Goal: Find specific page/section: Find specific page/section

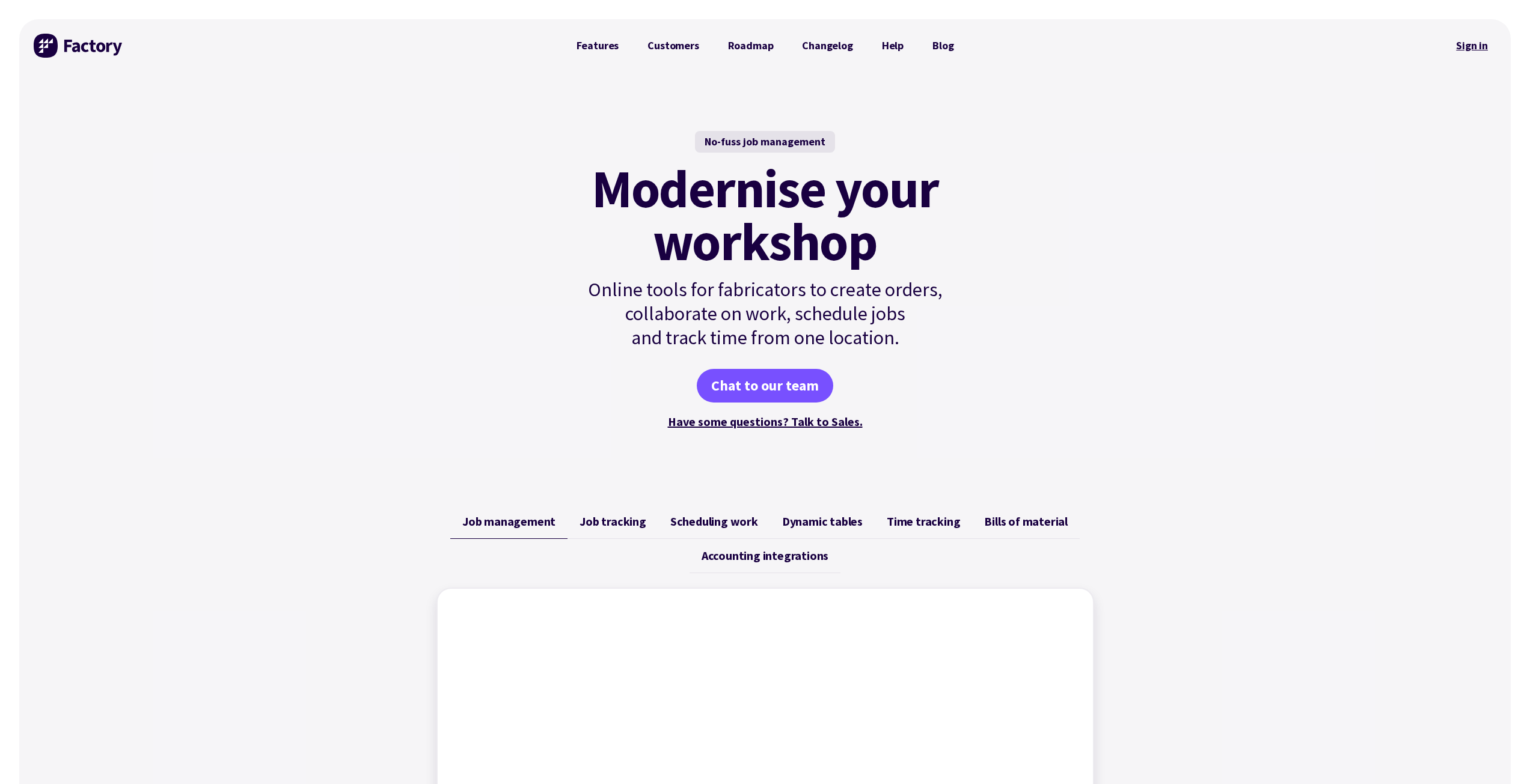
click at [1477, 49] on link "Sign in" at bounding box center [1471, 46] width 49 height 28
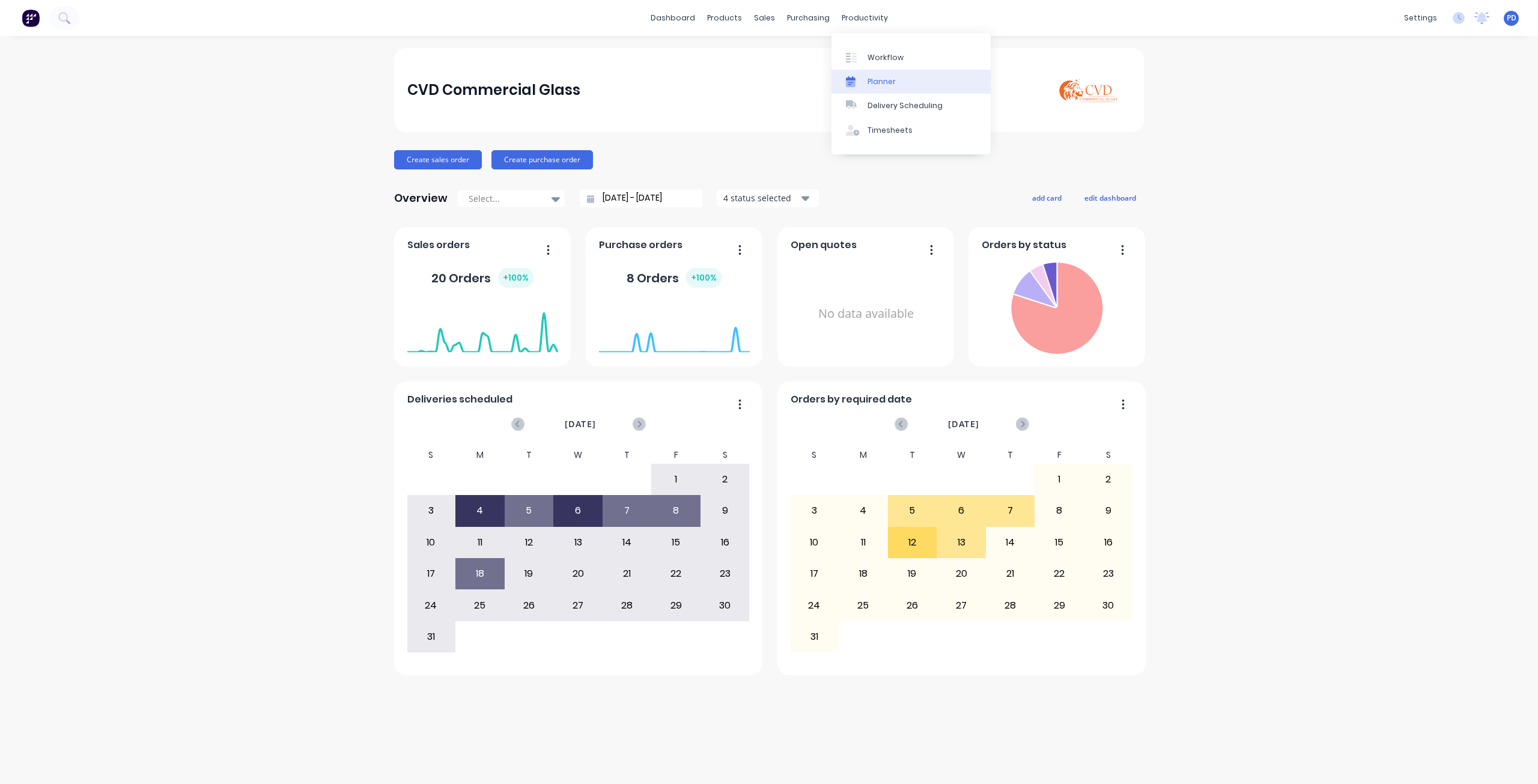
click at [886, 77] on div "Planner" at bounding box center [881, 82] width 28 height 11
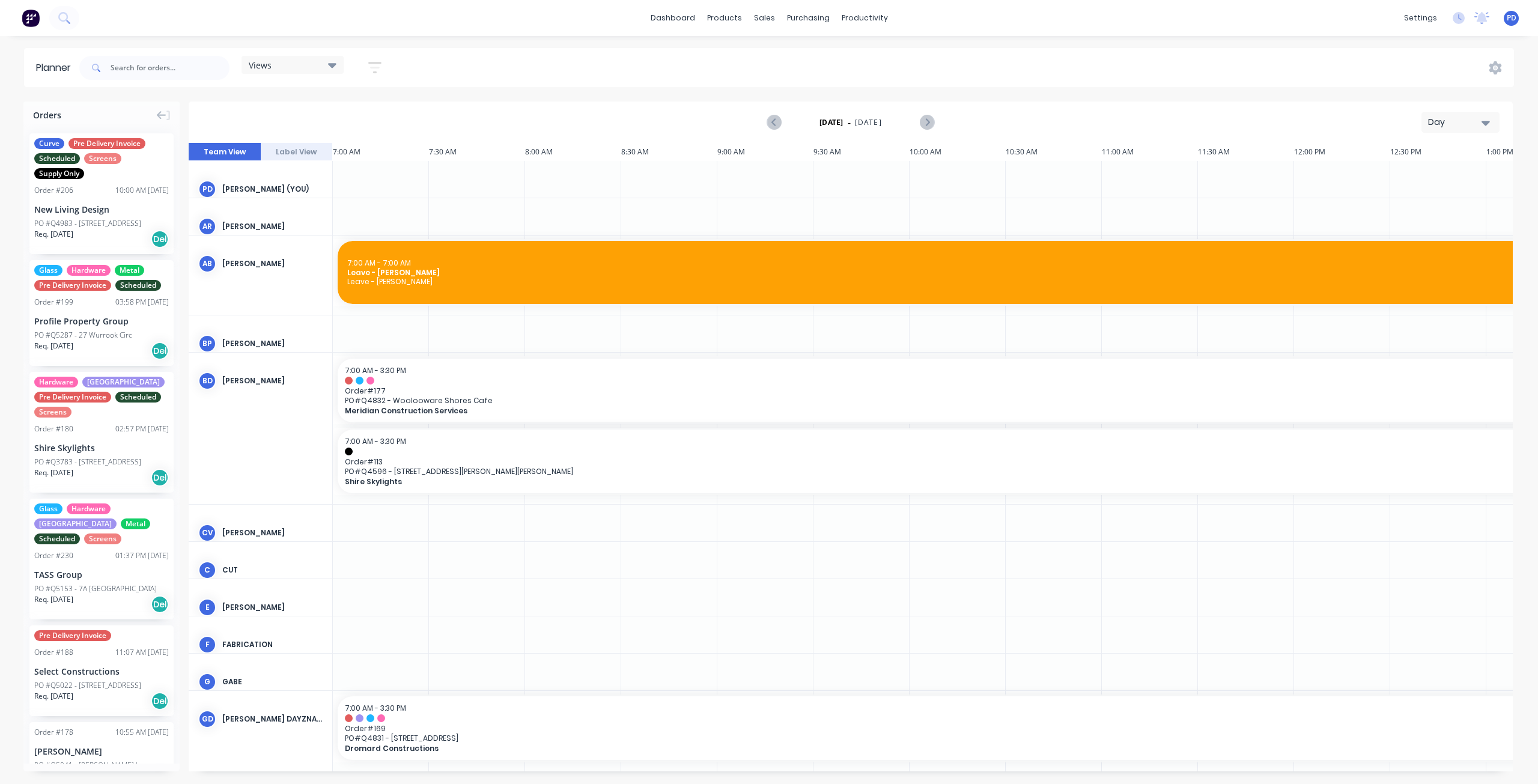
scroll to position [0, 459]
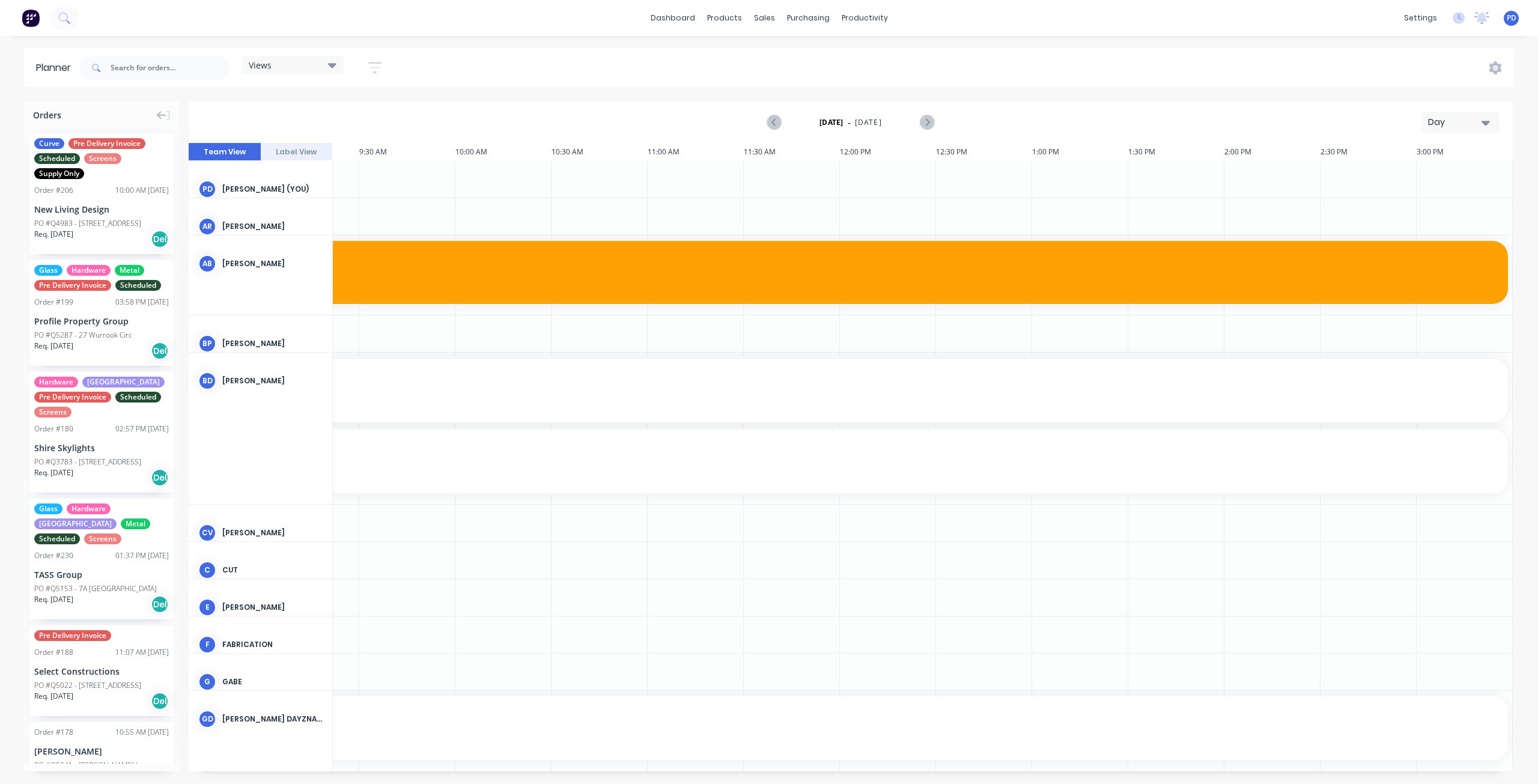
click at [325, 67] on div "Views" at bounding box center [293, 65] width 88 height 11
click at [288, 226] on button "Site" at bounding box center [314, 226] width 128 height 14
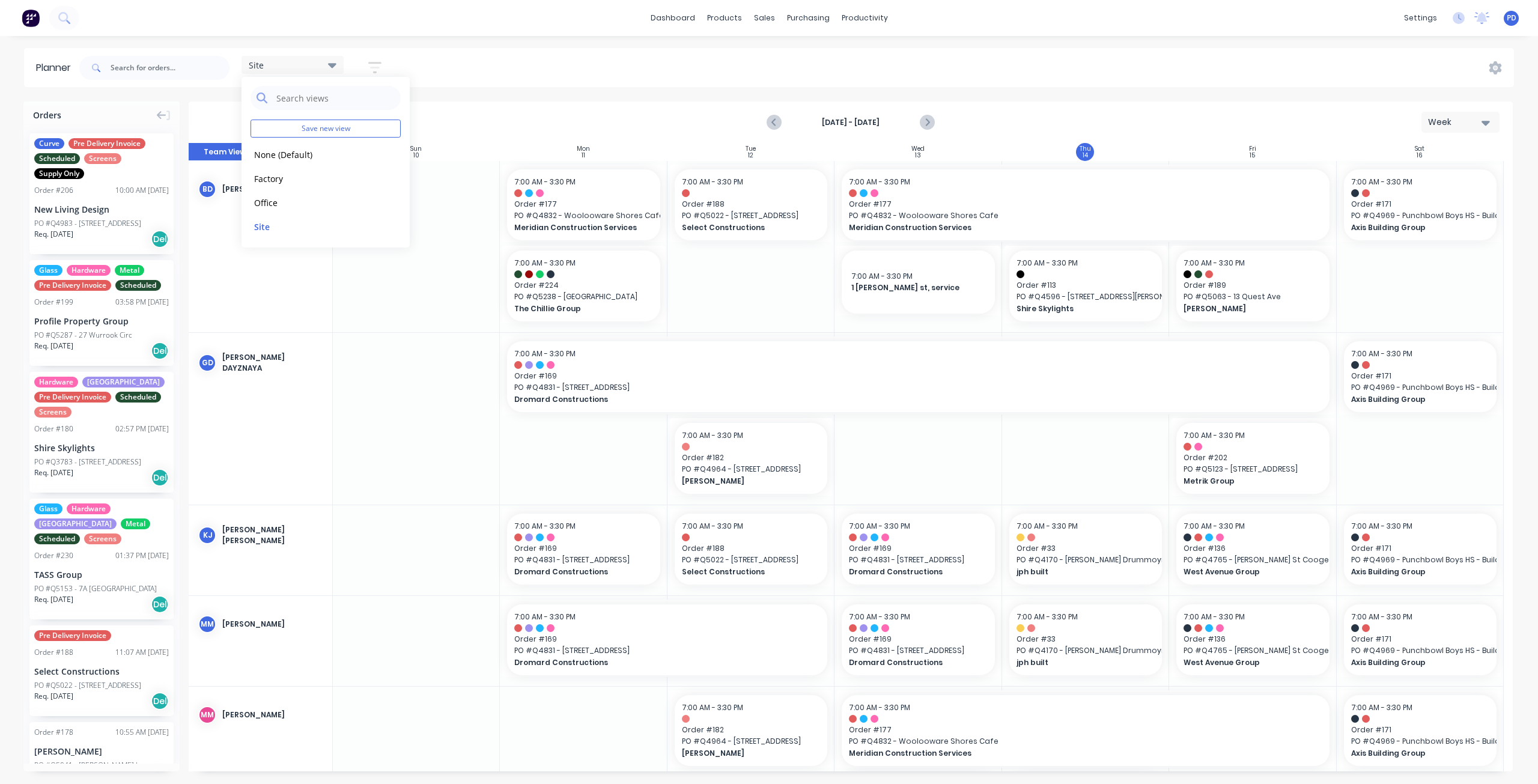
click at [579, 66] on div "Site Save new view None (Default) edit Factory edit Office edit Site edit Show/…" at bounding box center [795, 68] width 1437 height 36
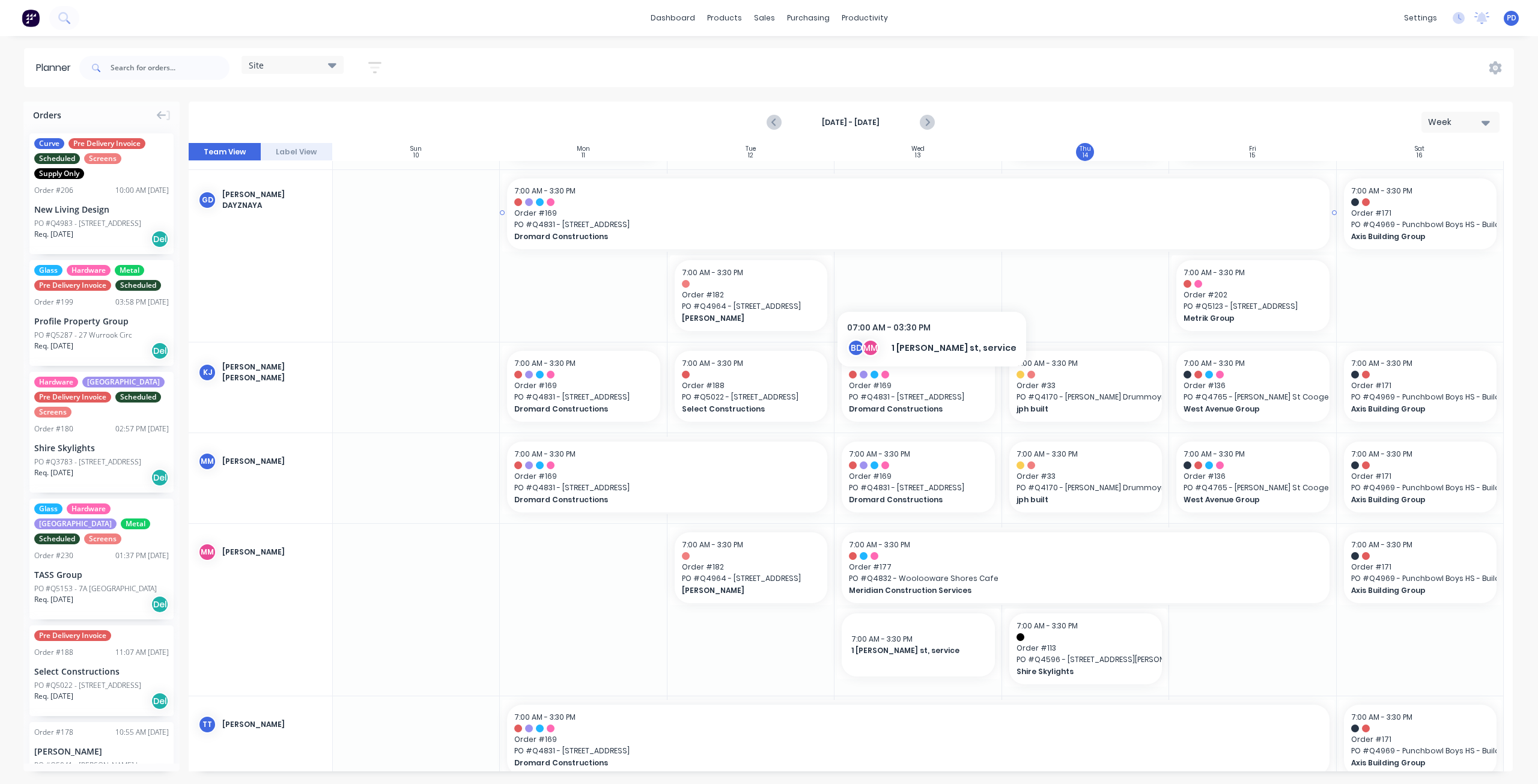
scroll to position [180, 0]
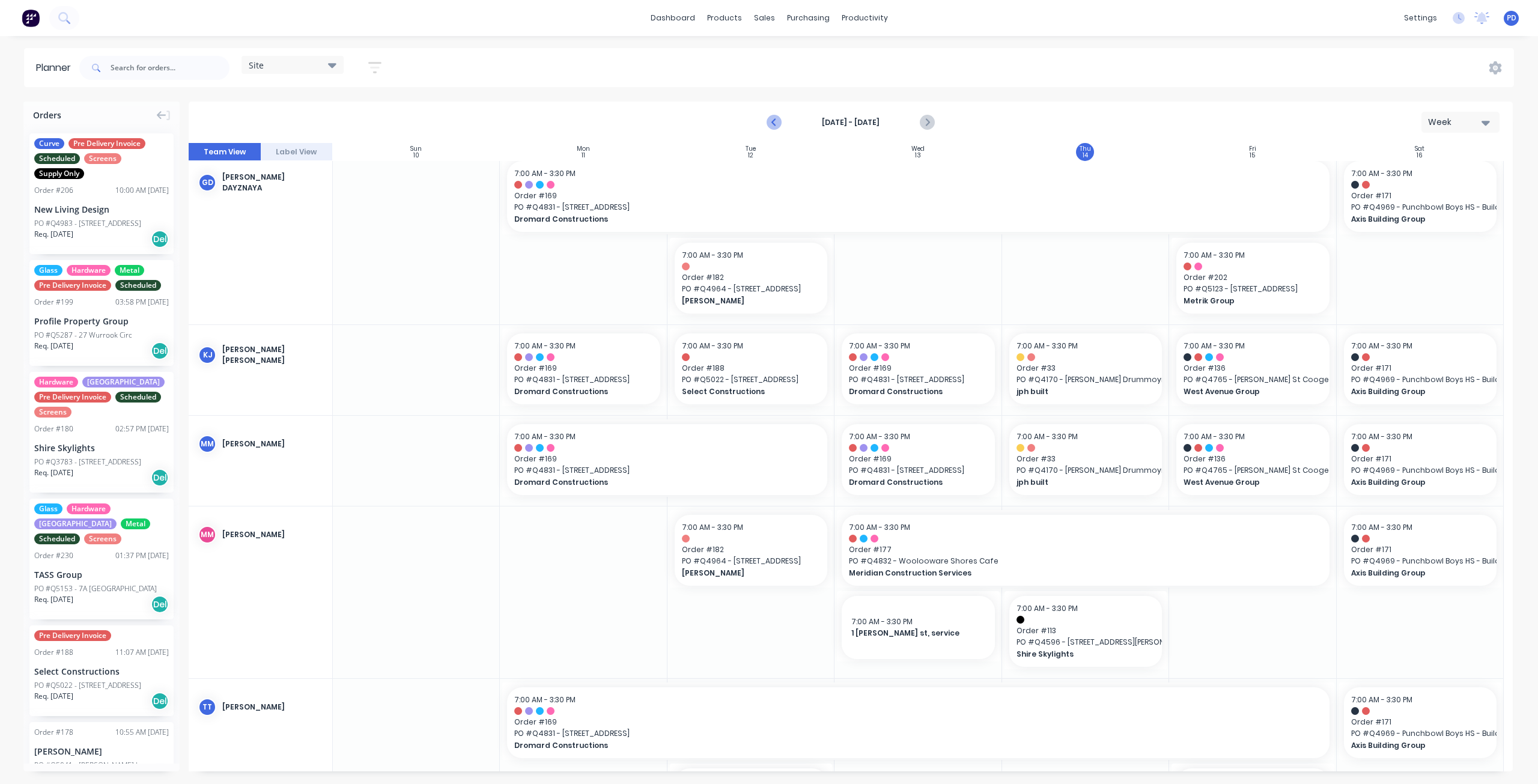
click at [775, 120] on icon "Previous page" at bounding box center [775, 122] width 5 height 9
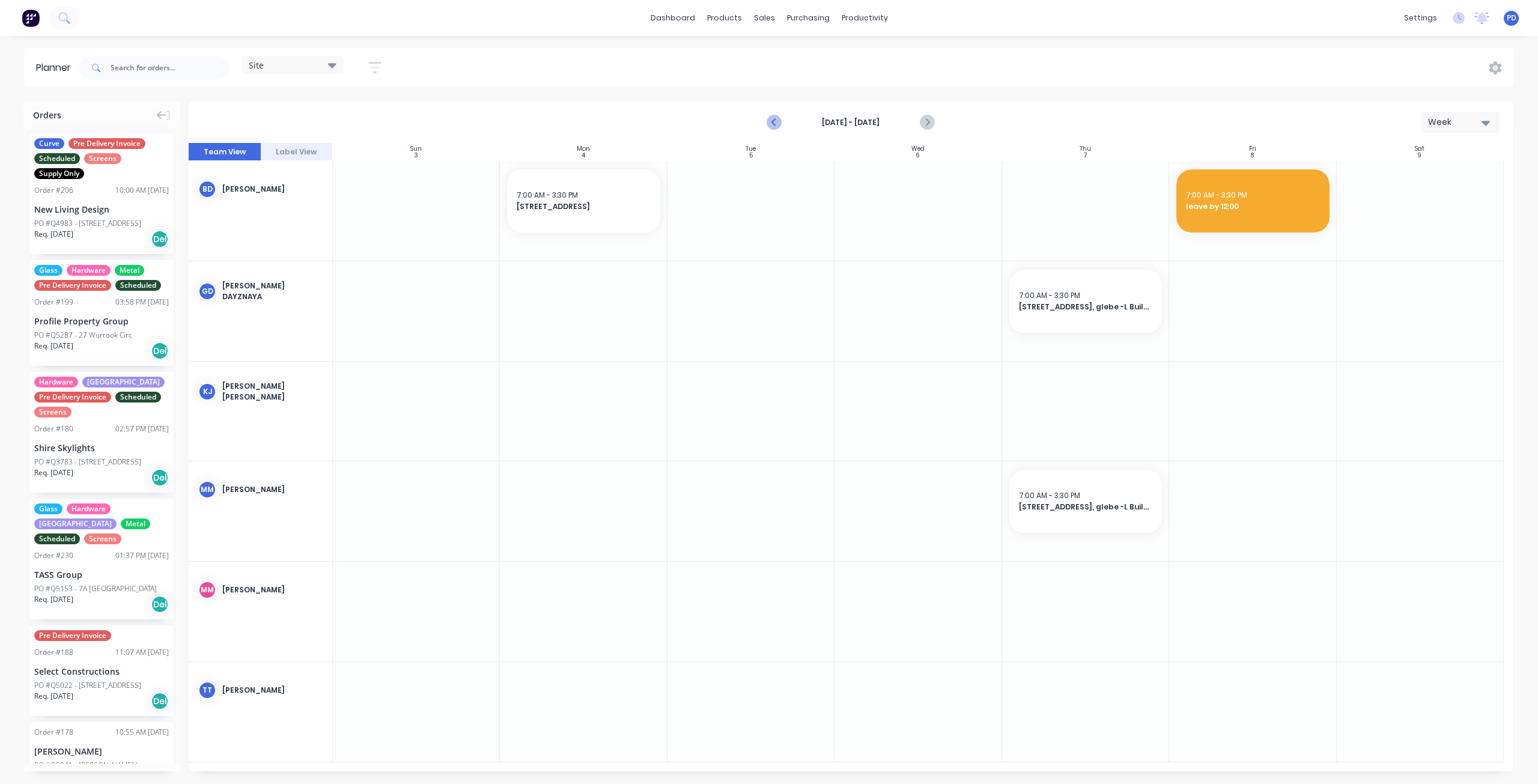
scroll to position [0, 0]
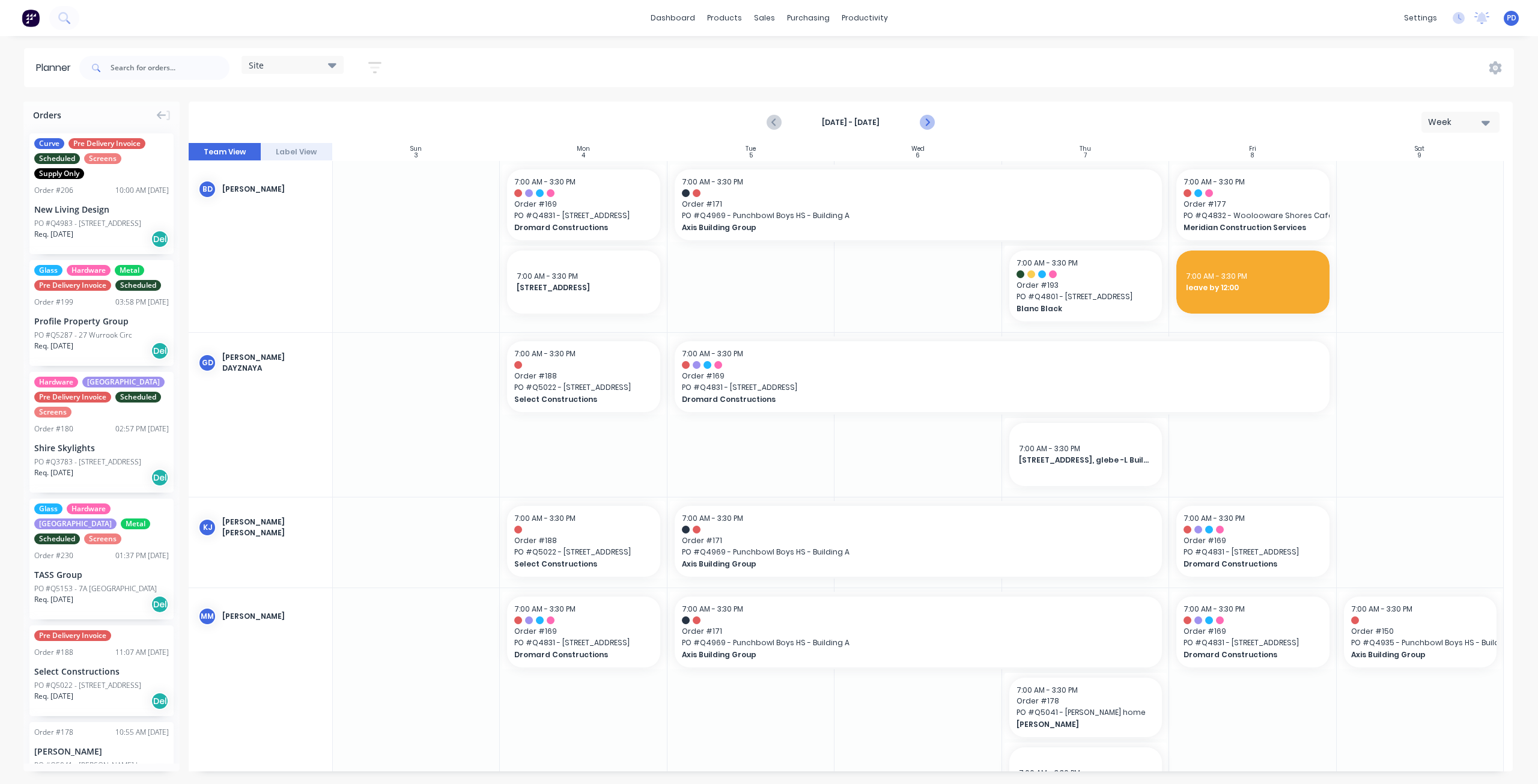
click at [923, 127] on icon "Next page" at bounding box center [927, 122] width 15 height 15
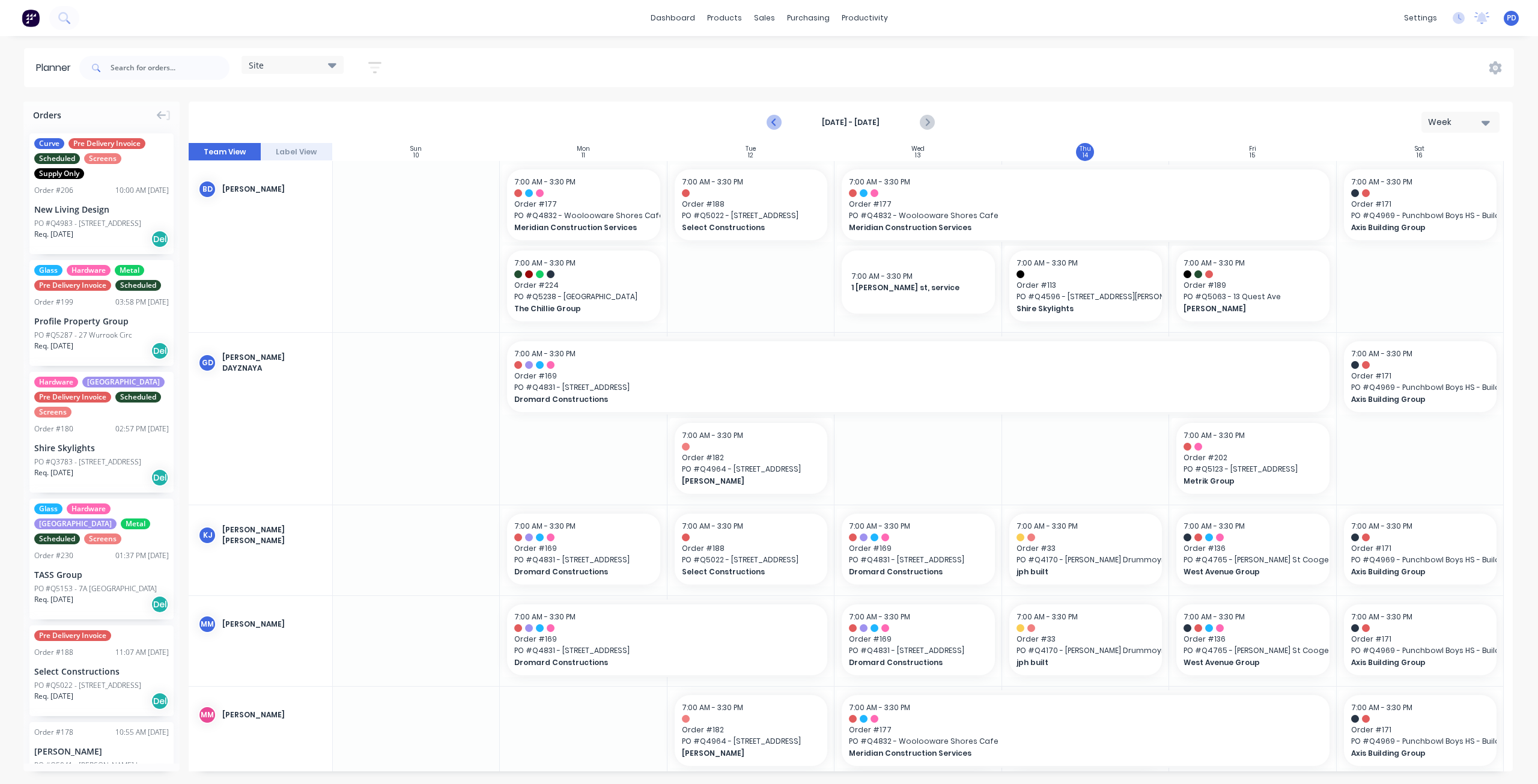
click at [771, 122] on icon "Previous page" at bounding box center [775, 122] width 15 height 15
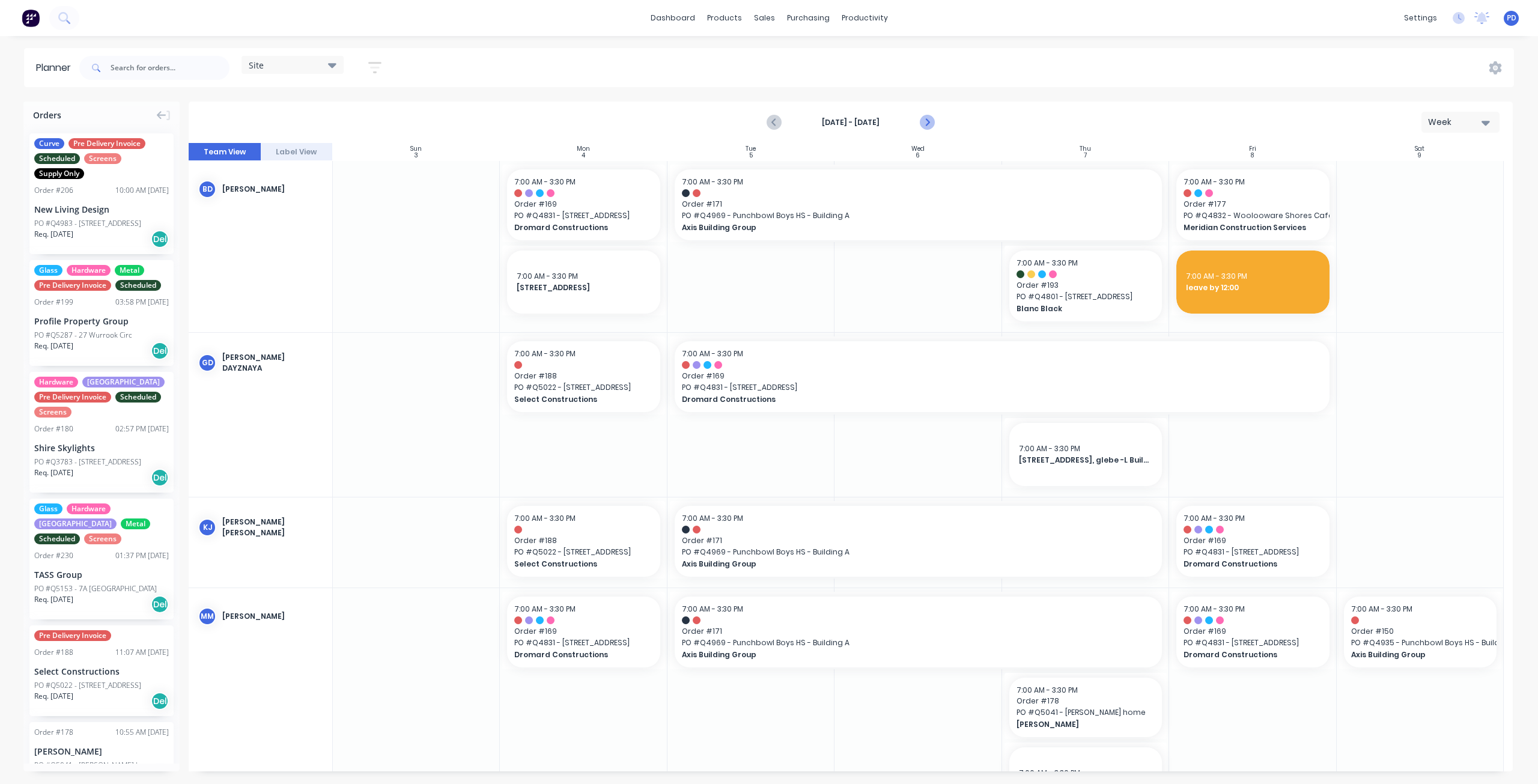
click at [936, 127] on button "Next page" at bounding box center [927, 122] width 24 height 24
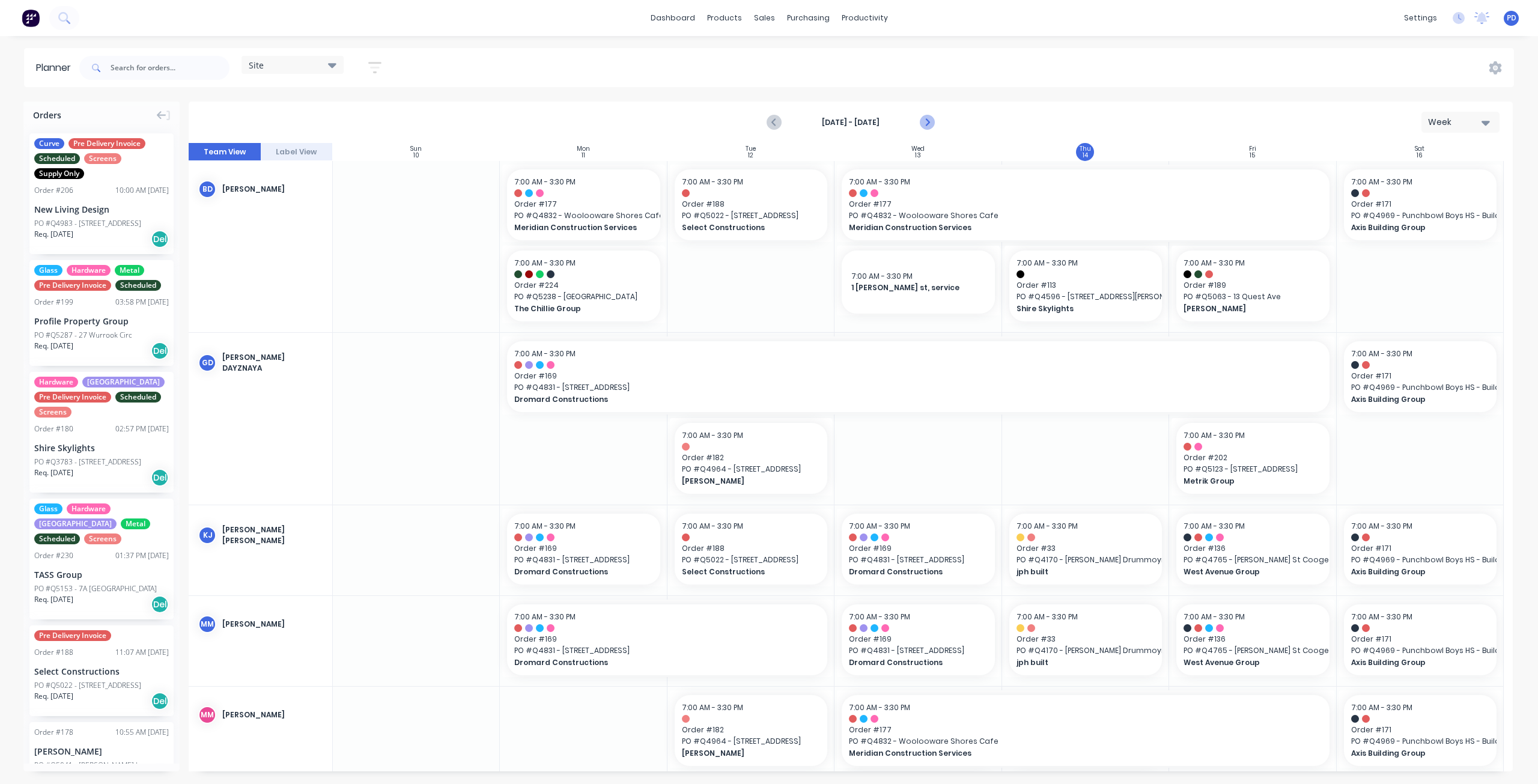
click at [929, 123] on icon "Next page" at bounding box center [927, 122] width 5 height 9
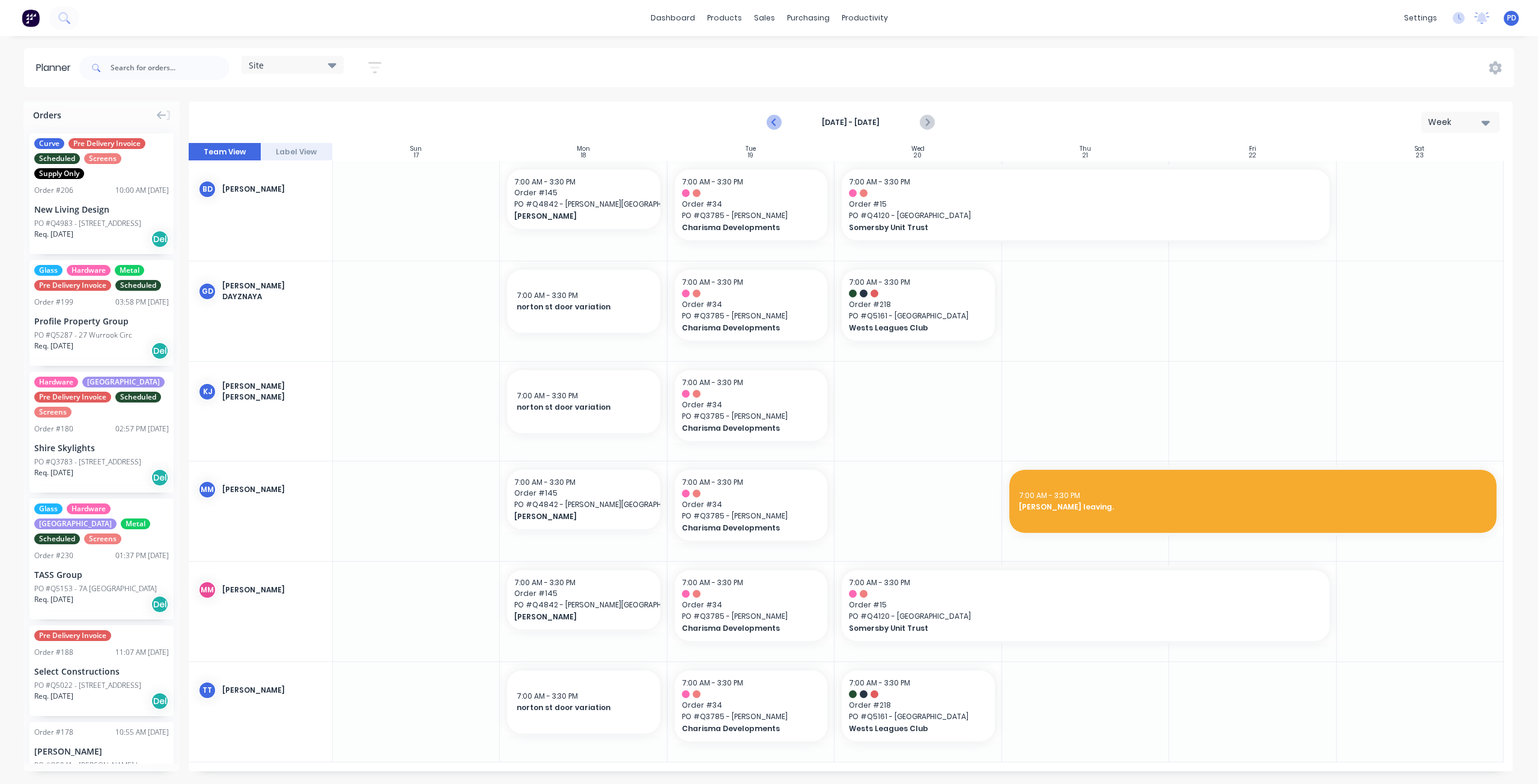
click at [780, 127] on icon "Previous page" at bounding box center [775, 122] width 15 height 15
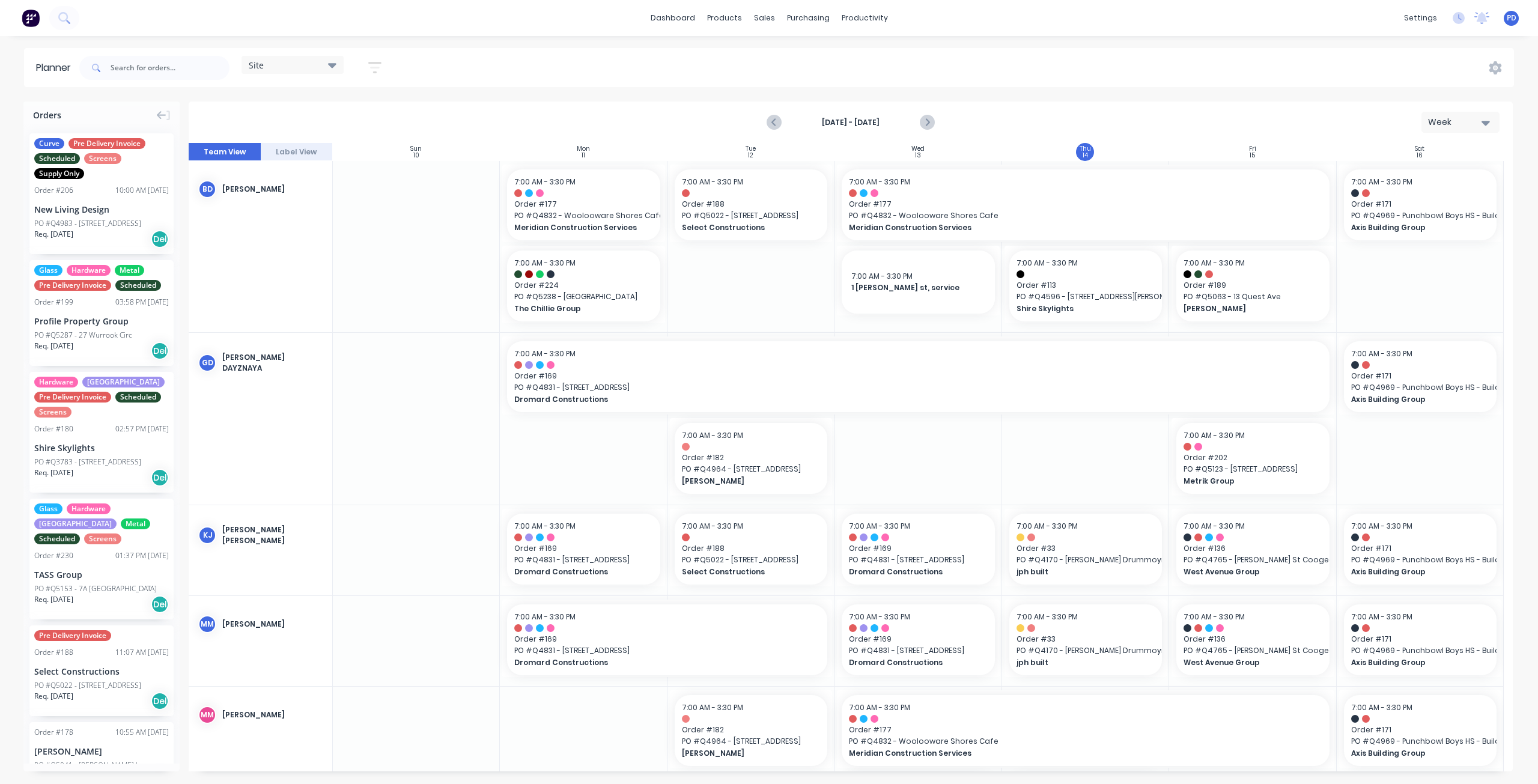
click at [728, 125] on div "[DATE] - [DATE] Week" at bounding box center [851, 121] width 1322 height 39
